Goal: Obtain resource: Obtain resource

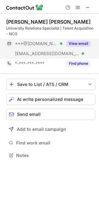
scroll to position [151, 99]
click at [79, 42] on button "View email" at bounding box center [78, 44] width 25 height 6
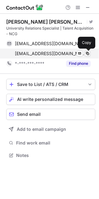
click at [89, 52] on span at bounding box center [87, 53] width 5 height 5
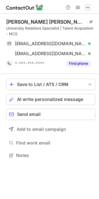
click at [88, 5] on span at bounding box center [88, 7] width 5 height 5
